Goal: Task Accomplishment & Management: Manage account settings

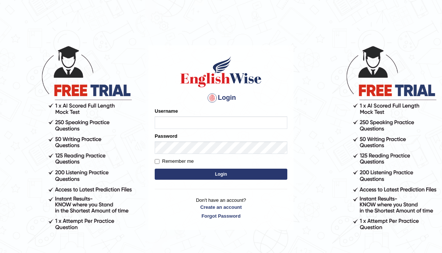
type input "peace_parramatta"
click at [157, 161] on input "Remember me" at bounding box center [157, 161] width 5 height 5
checkbox input "true"
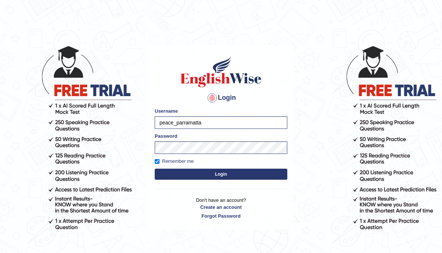
click at [211, 175] on button "Login" at bounding box center [221, 174] width 133 height 11
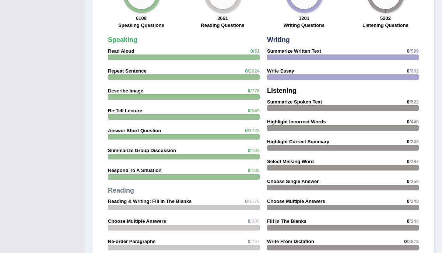
scroll to position [649, 0]
